Goal: Information Seeking & Learning: Learn about a topic

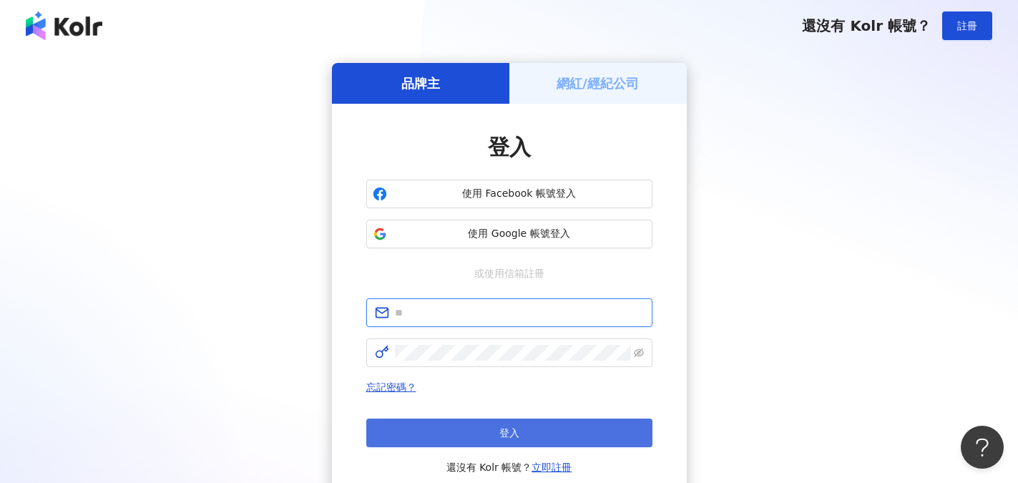
type input "**********"
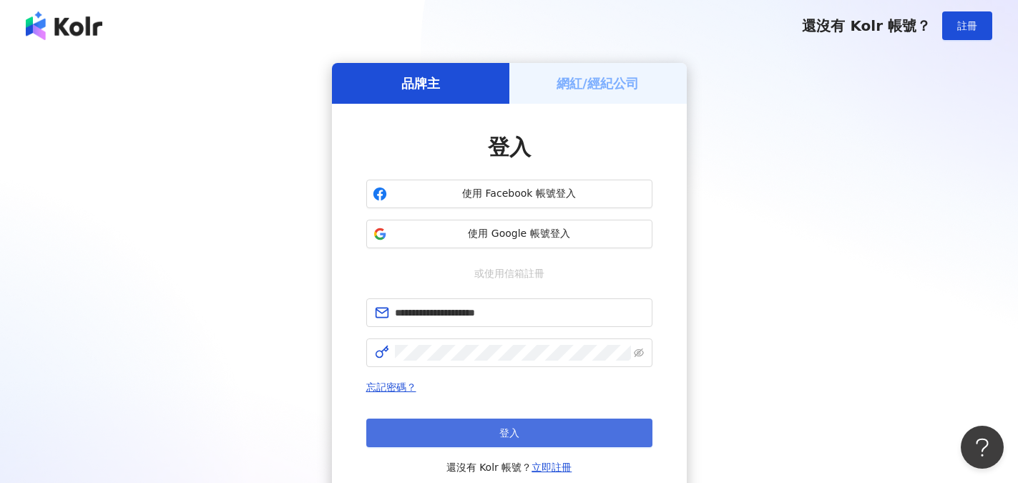
click at [491, 432] on button "登入" at bounding box center [509, 432] width 286 height 29
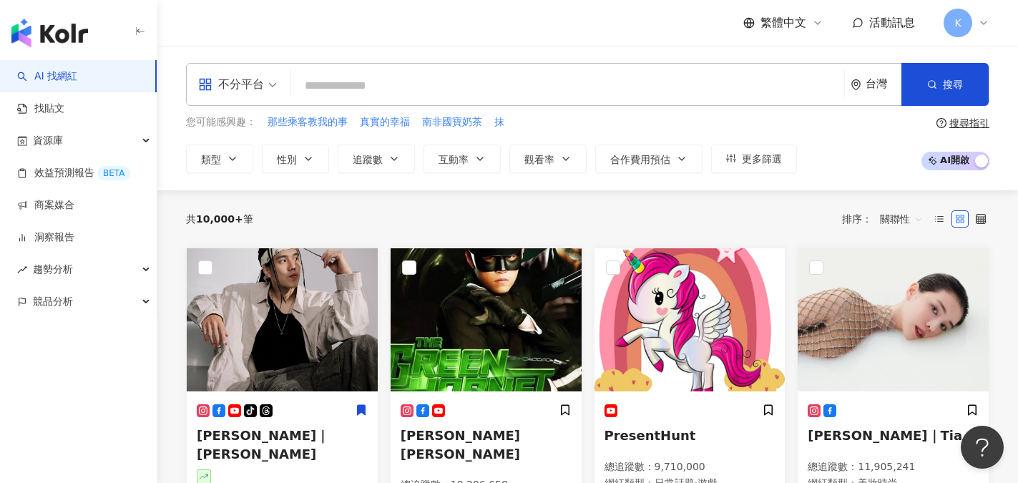
click at [363, 95] on input "search" at bounding box center [567, 85] width 541 height 27
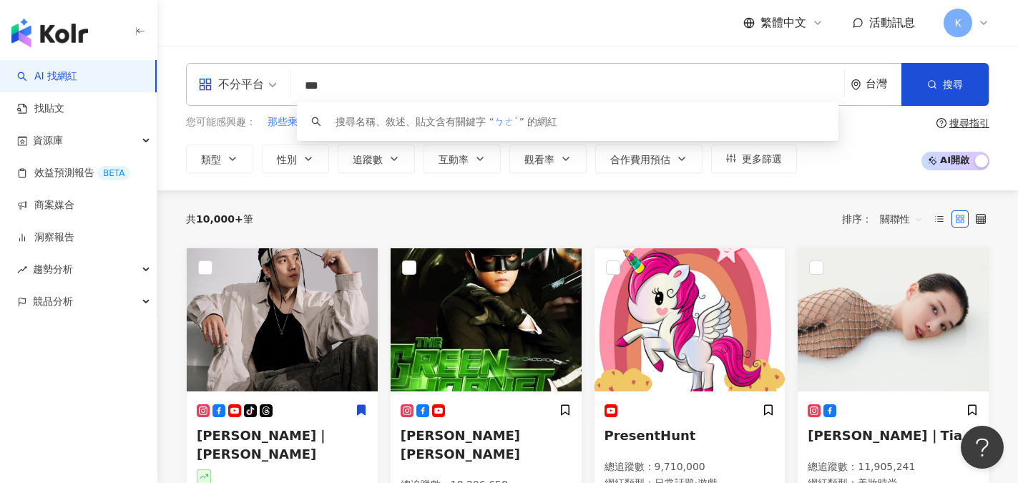
type input "*"
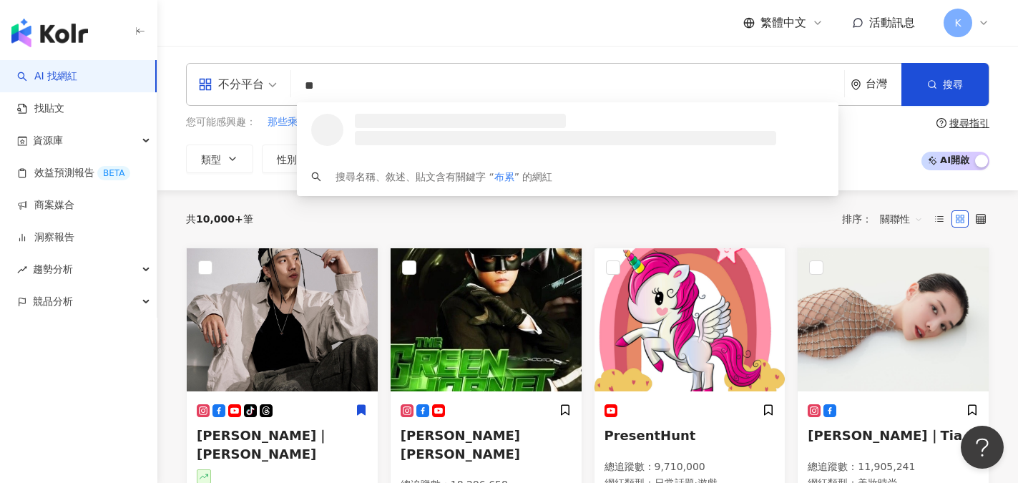
type input "*"
type input "****"
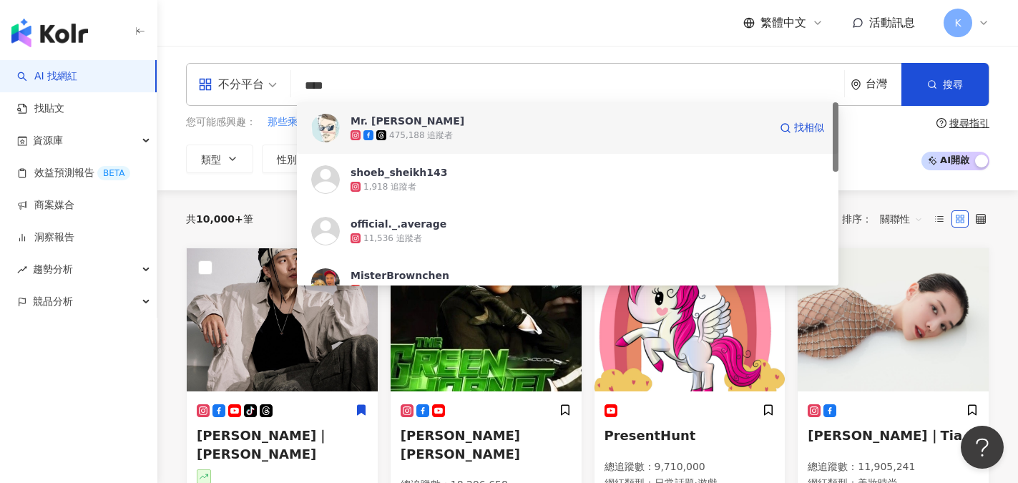
click at [435, 129] on div "475,188 追蹤者" at bounding box center [421, 135] width 64 height 12
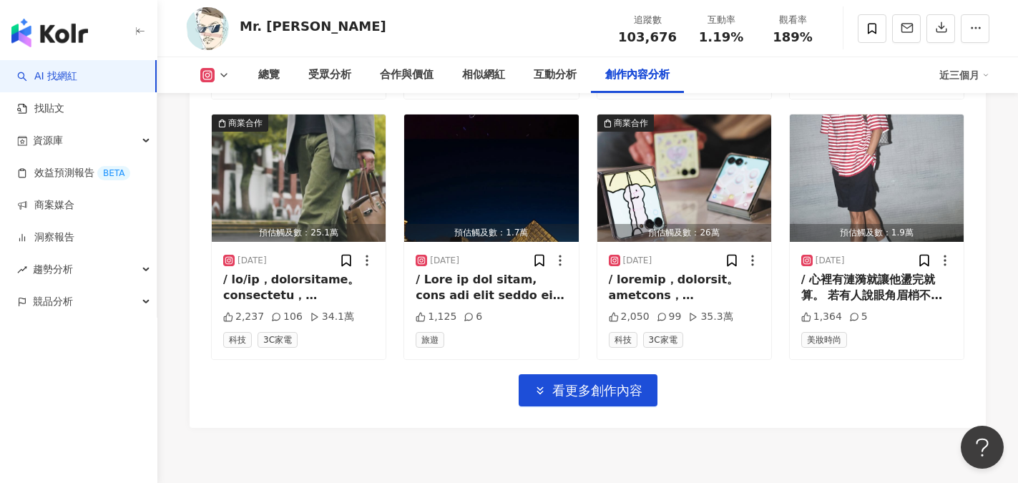
scroll to position [5077, 0]
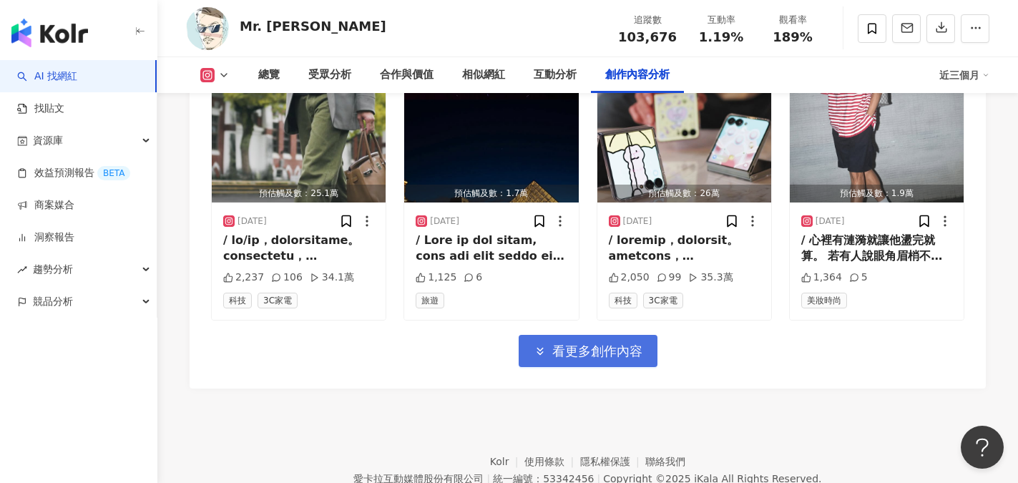
click at [589, 343] on span "看更多創作內容" at bounding box center [597, 351] width 90 height 16
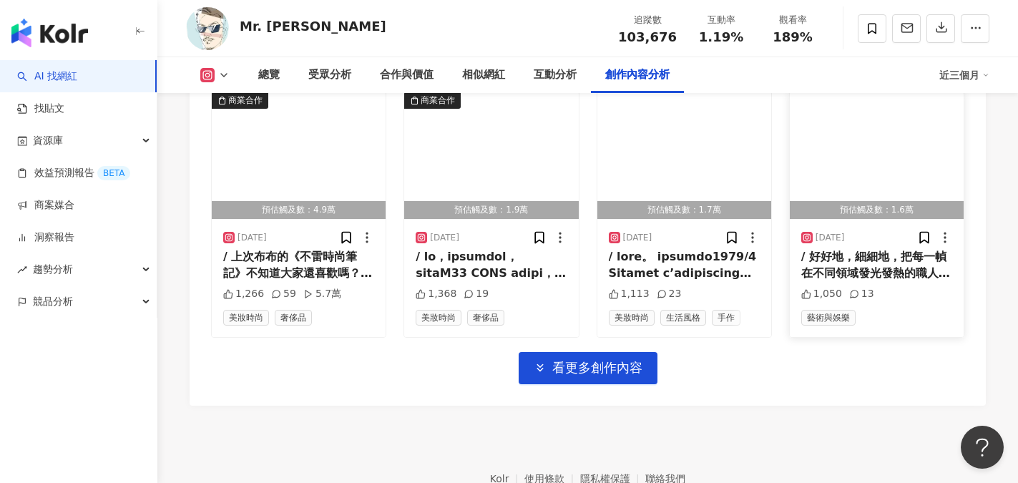
scroll to position [5864, 0]
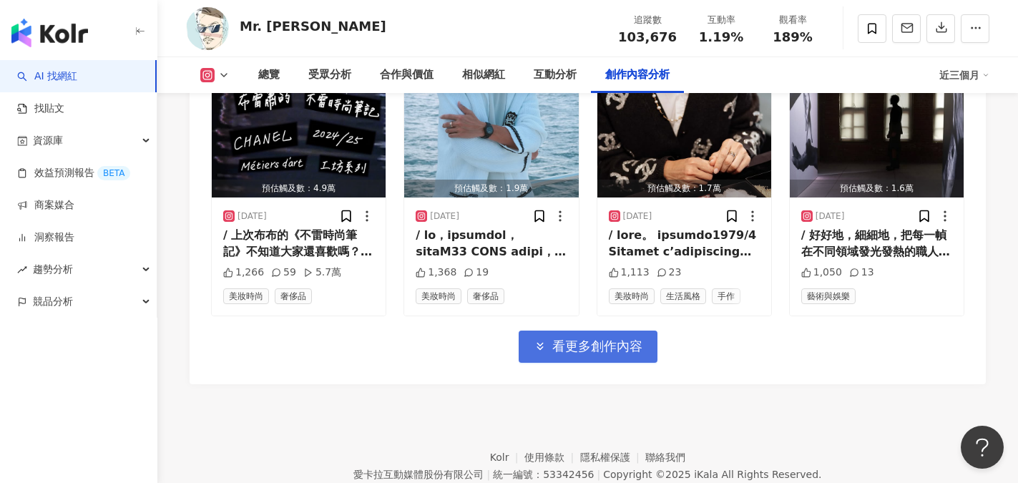
click at [584, 338] on span "看更多創作內容" at bounding box center [597, 346] width 90 height 16
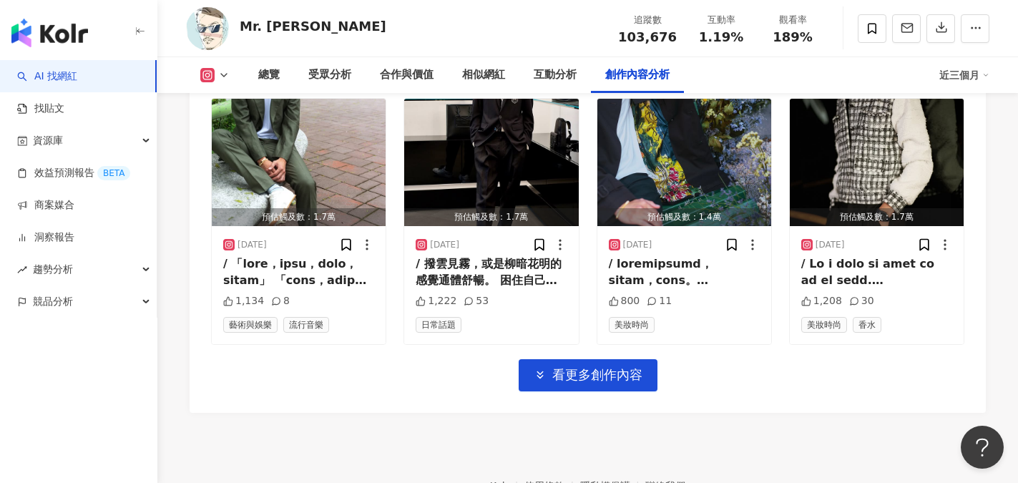
scroll to position [6650, 0]
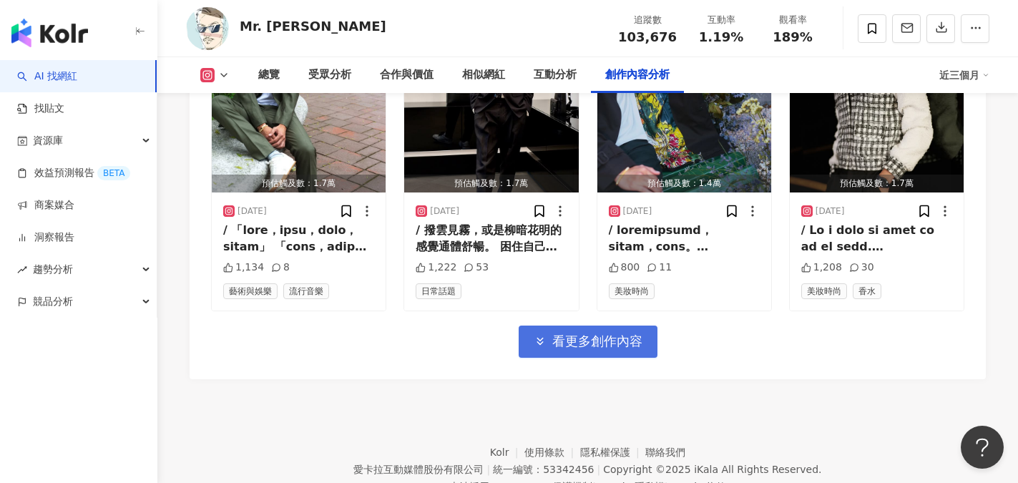
click at [576, 333] on span "看更多創作內容" at bounding box center [597, 341] width 90 height 16
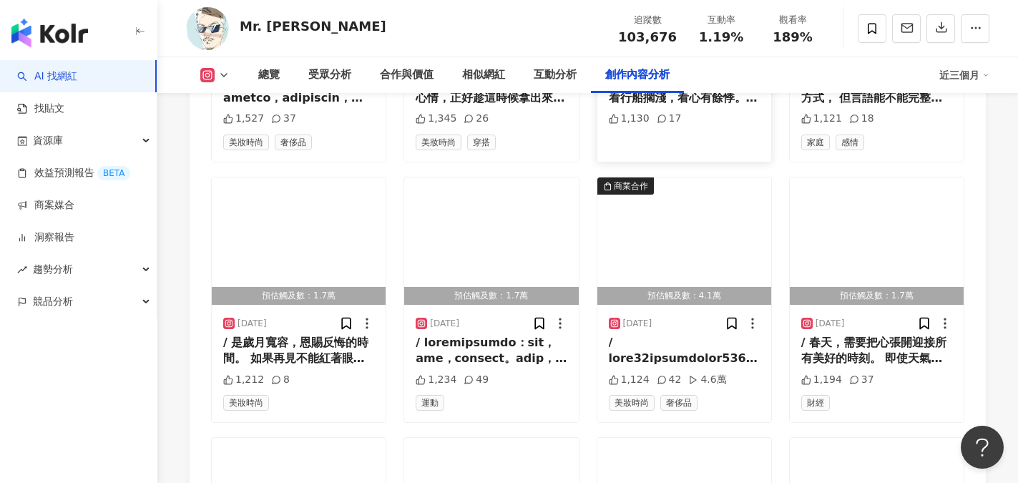
scroll to position [7079, 0]
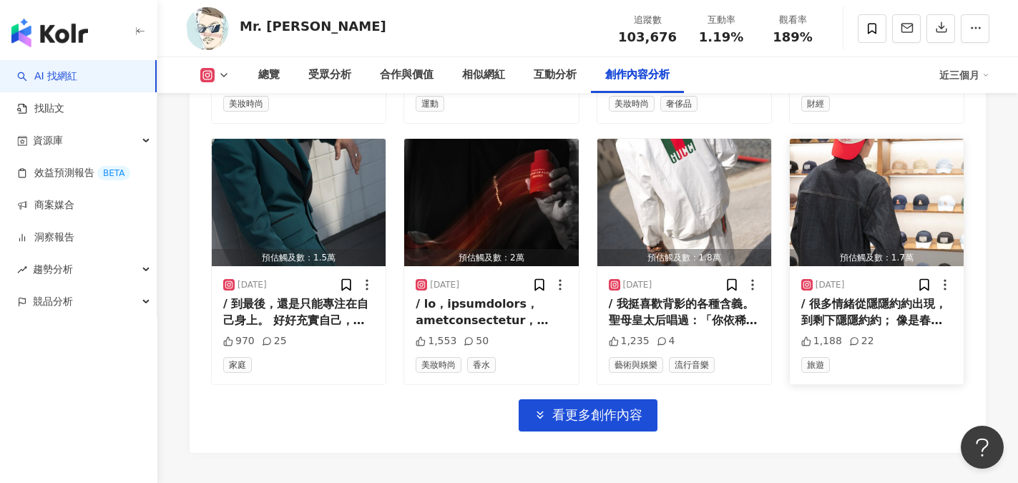
scroll to position [7437, 0]
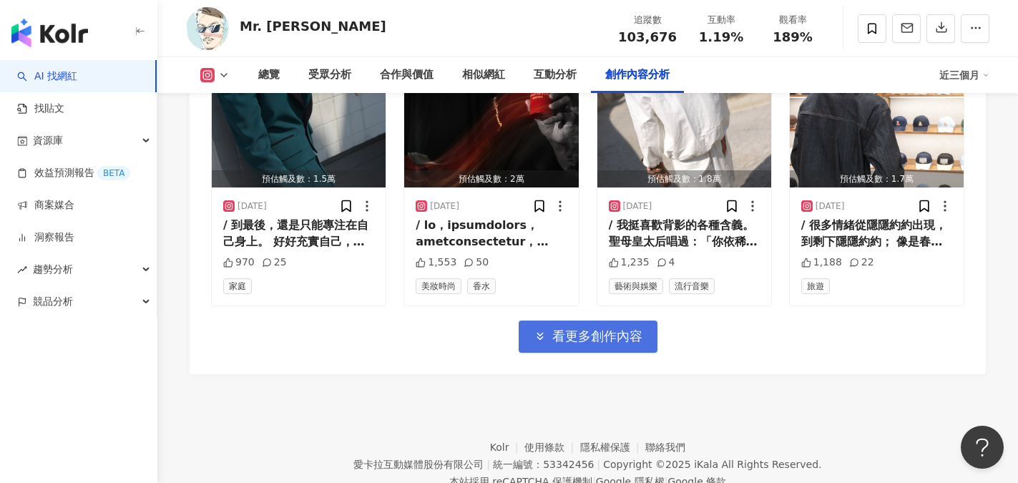
click at [604, 320] on button "看更多創作內容" at bounding box center [587, 336] width 139 height 32
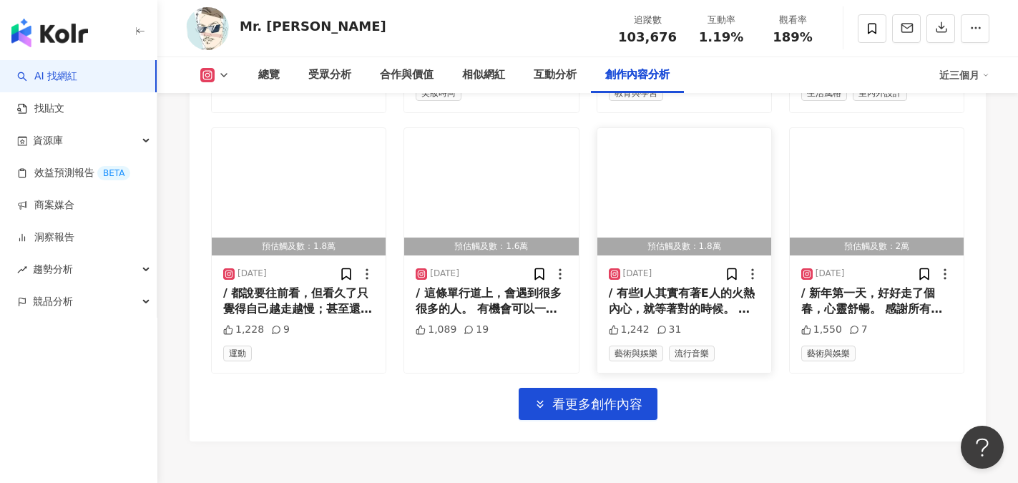
scroll to position [8152, 0]
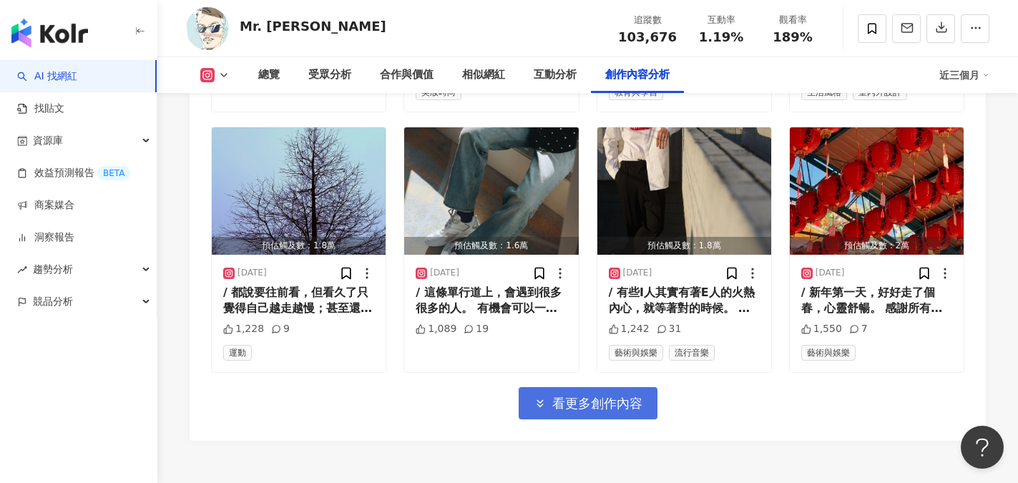
click at [594, 395] on span "看更多創作內容" at bounding box center [597, 403] width 90 height 16
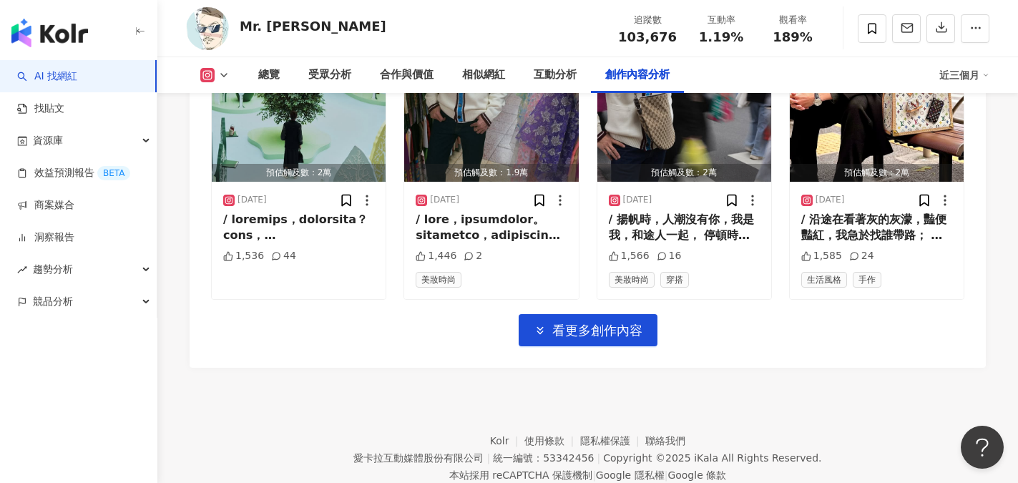
scroll to position [9015, 0]
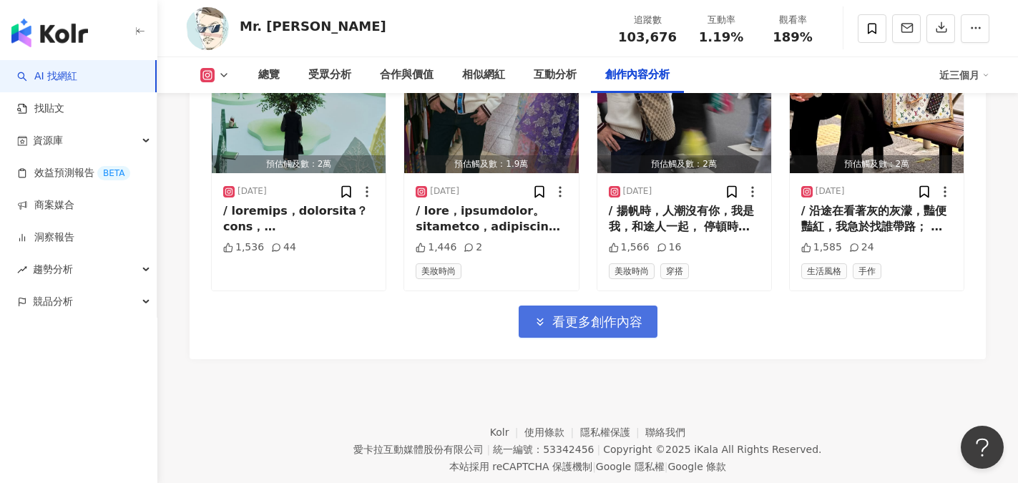
click at [596, 305] on button "看更多創作內容" at bounding box center [587, 321] width 139 height 32
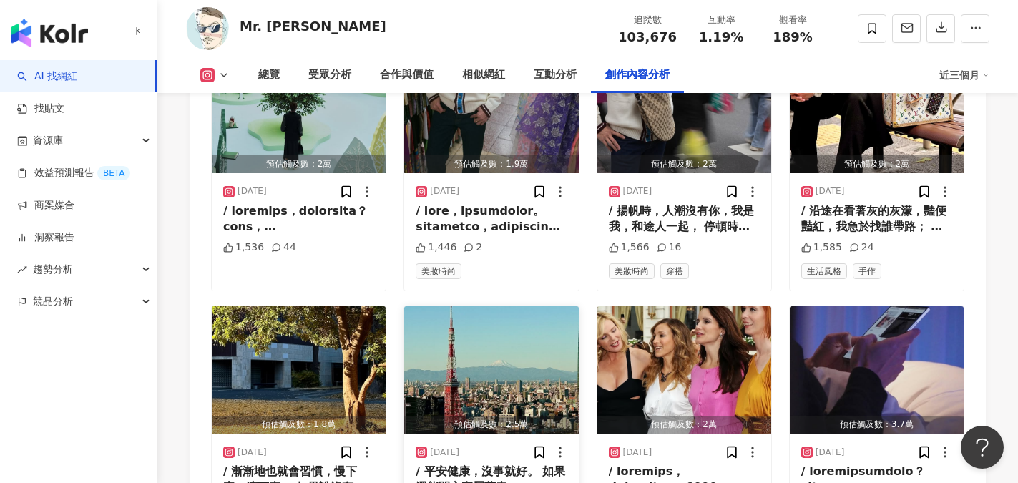
click at [505, 463] on div "/ 平安健康，沒事就好。 如果還能開心實屬萬幸。 #happy2025" at bounding box center [490, 479] width 151 height 32
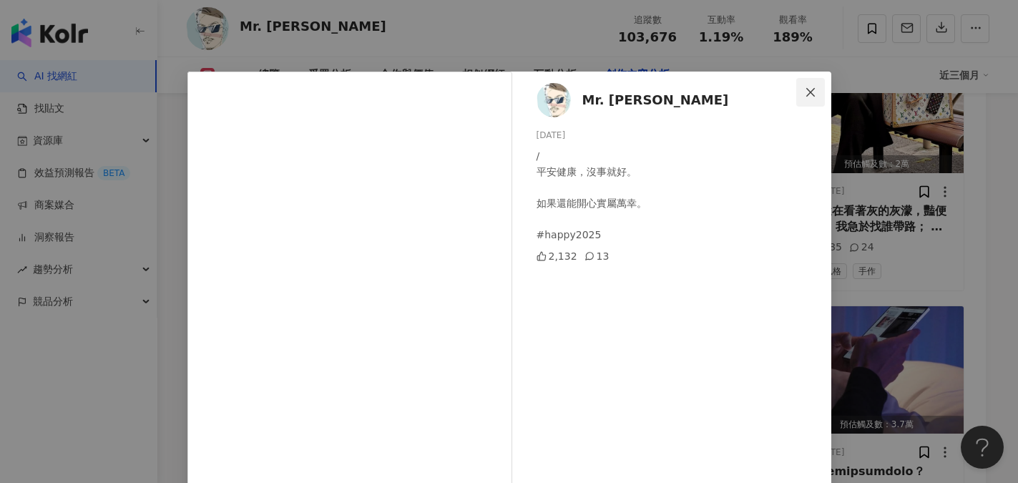
click at [804, 91] on icon "close" at bounding box center [809, 92] width 11 height 11
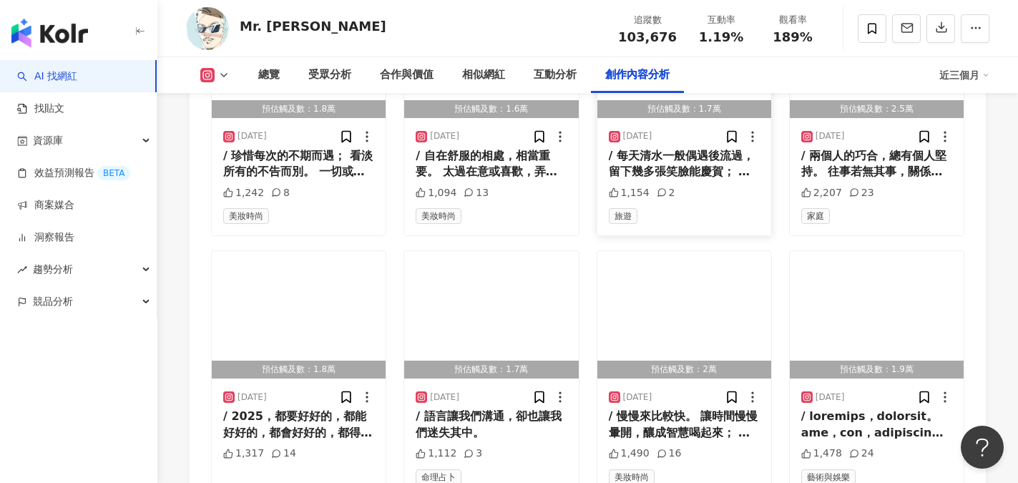
scroll to position [8514, 0]
